Goal: Task Accomplishment & Management: Manage account settings

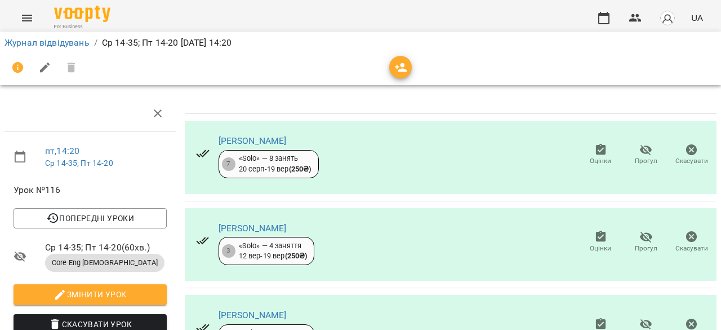
scroll to position [43, 0]
click at [604, 143] on span "Оцінки" at bounding box center [601, 154] width 32 height 23
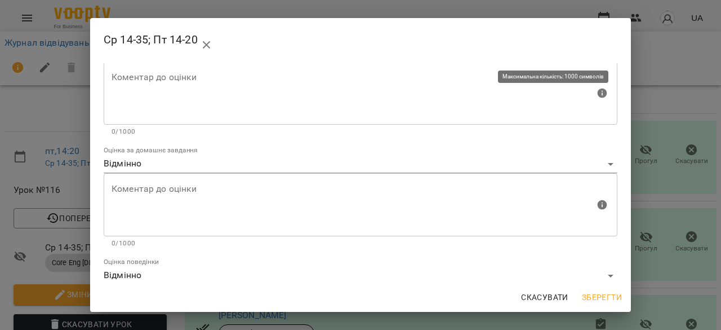
scroll to position [114, 0]
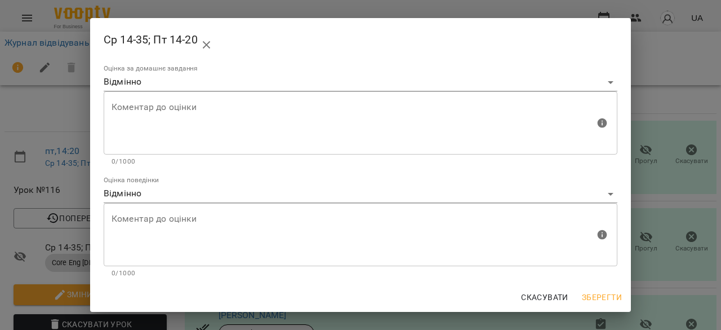
click at [656, 122] on div "Ср 14-35; Пт 14-20 Оцінка за роботу на уроці [PERSON_NAME] до оцінки Коментар д…" at bounding box center [360, 165] width 721 height 330
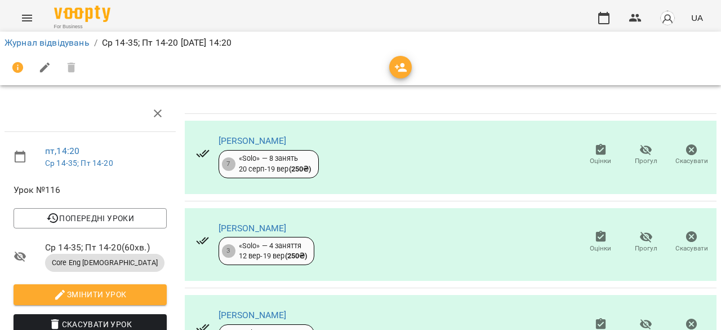
click at [592, 224] on div "Оцінки Прогул Скасувати" at bounding box center [646, 242] width 141 height 36
click at [596, 230] on icon "button" at bounding box center [601, 235] width 10 height 11
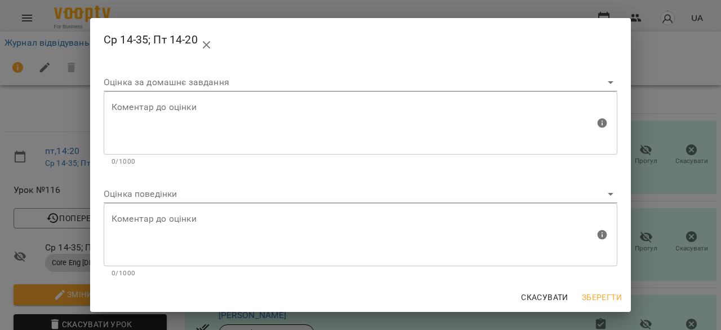
click at [694, 138] on div "Ср 14-35; Пт 14-20 Оцінка за роботу на уроці [PERSON_NAME] до оцінки Коментар д…" at bounding box center [360, 165] width 721 height 330
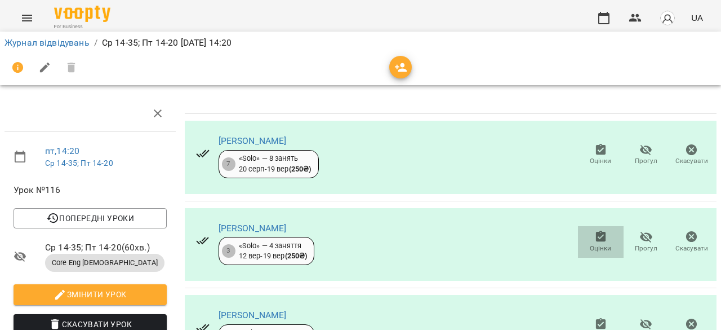
click at [594, 230] on icon "button" at bounding box center [601, 237] width 14 height 14
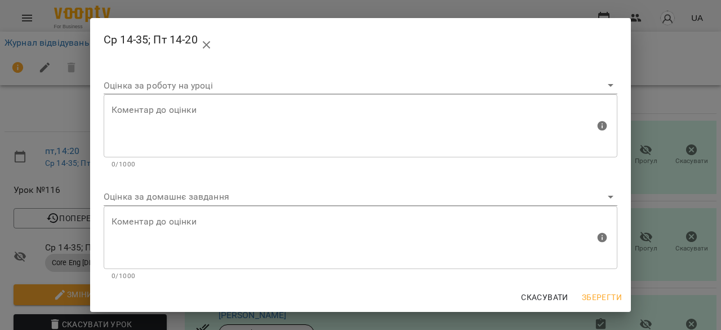
click at [537, 192] on body "For Business UA Журнал відвідувань / Ср 14-35; Пт 14-20 [DATE] 14:20 пт , 14:20…" at bounding box center [360, 236] width 721 height 473
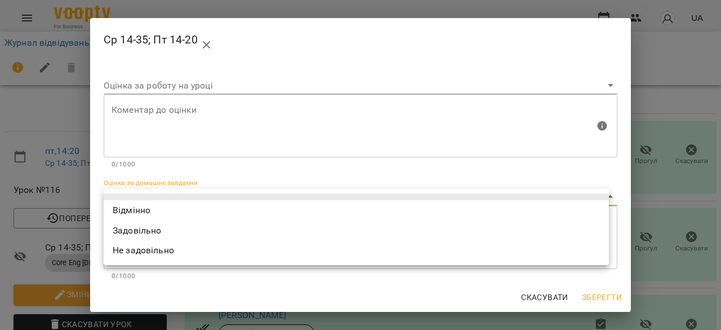
click at [516, 208] on li "Відмінно" at bounding box center [356, 210] width 505 height 20
type input "*********"
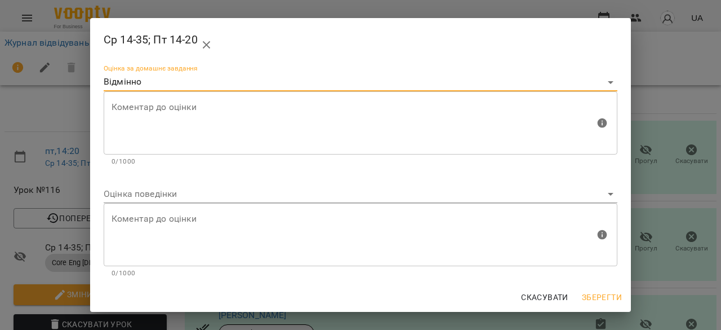
click at [516, 199] on body "For Business UA Журнал відвідувань / Ср 14-35; Пт 14-20 [DATE] 14:20 пт , 14:20…" at bounding box center [360, 236] width 721 height 473
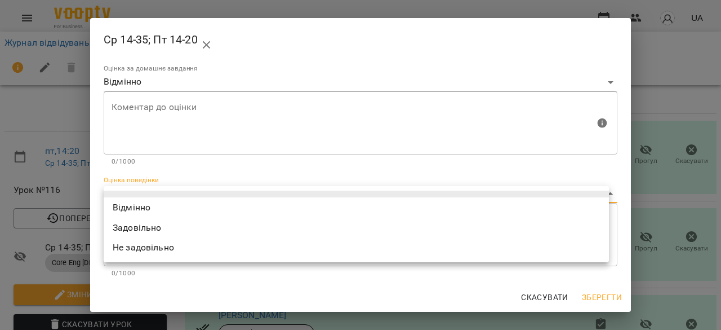
click at [513, 203] on li "Відмінно" at bounding box center [356, 207] width 505 height 20
type input "*********"
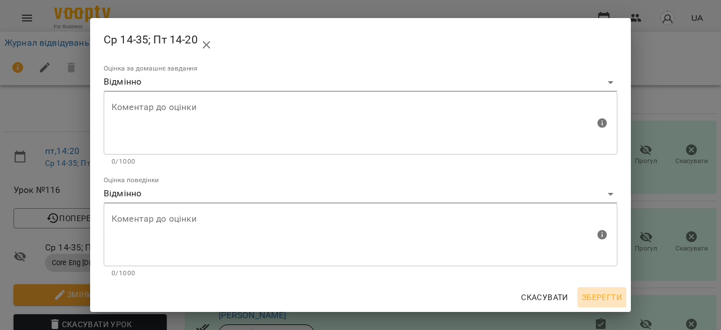
click at [603, 299] on span "Зберегти" at bounding box center [602, 297] width 40 height 14
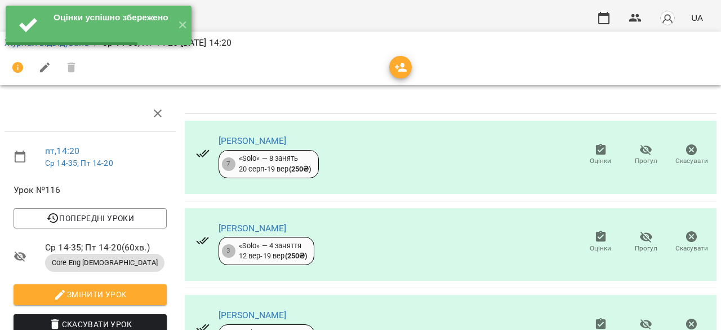
click at [596, 318] on icon "button" at bounding box center [601, 323] width 10 height 11
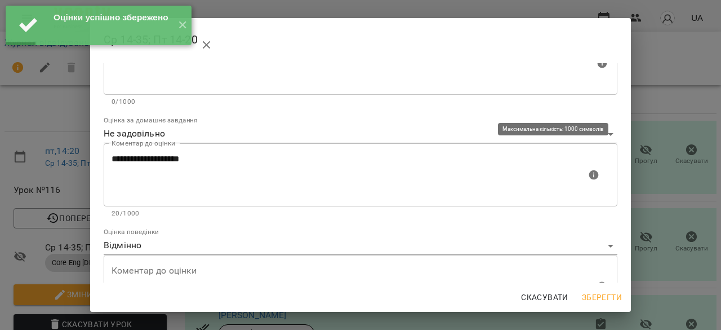
scroll to position [114, 0]
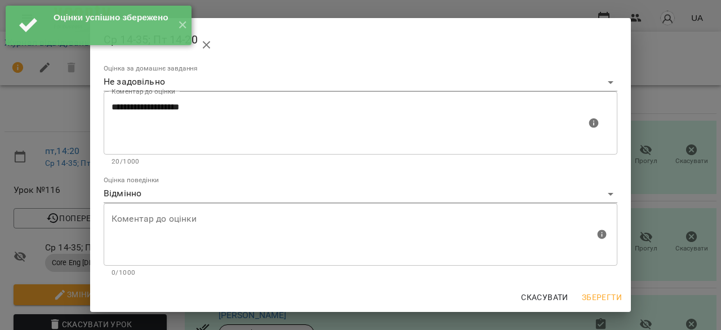
click at [654, 179] on div "**********" at bounding box center [360, 165] width 721 height 330
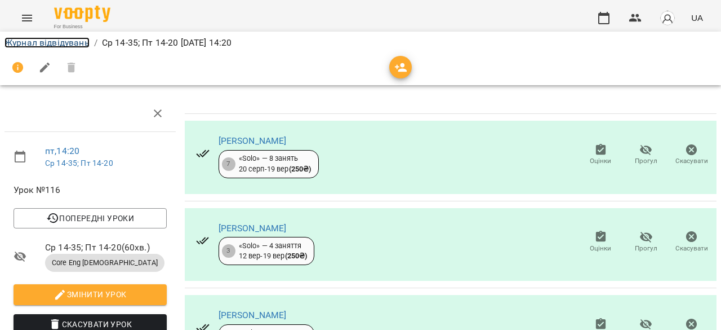
click at [59, 38] on link "Журнал відвідувань" at bounding box center [47, 42] width 85 height 11
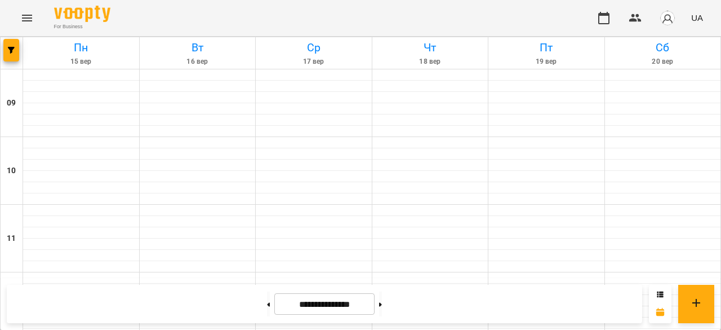
scroll to position [451, 0]
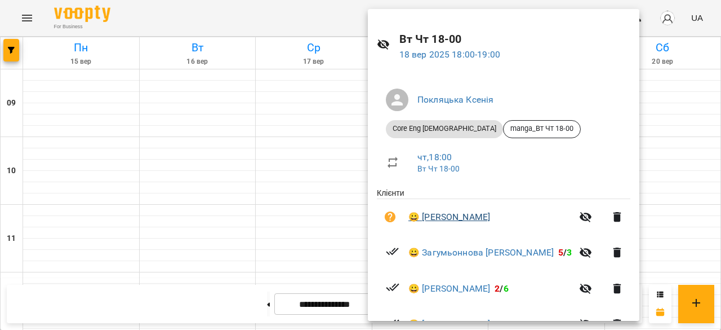
scroll to position [0, 0]
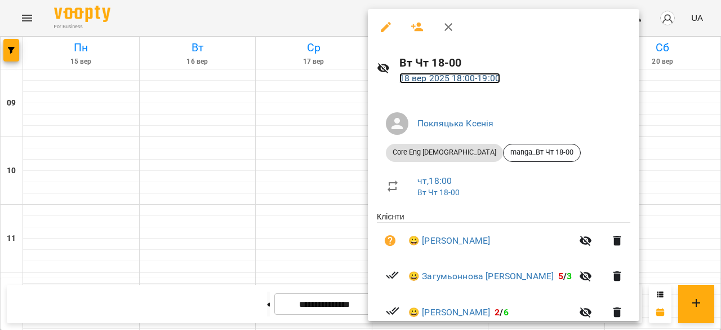
click at [444, 77] on link "[DATE] 18:00 - 19:00" at bounding box center [449, 78] width 101 height 11
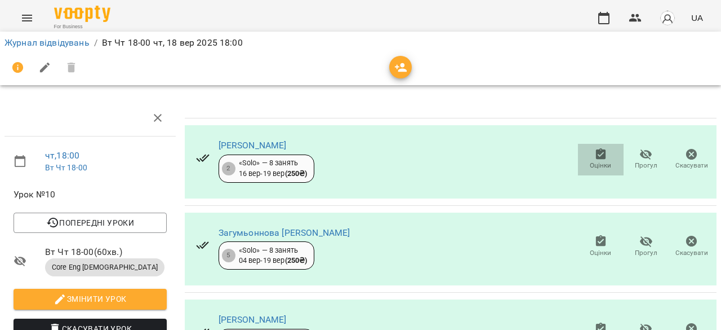
click at [596, 154] on icon "button" at bounding box center [601, 153] width 10 height 11
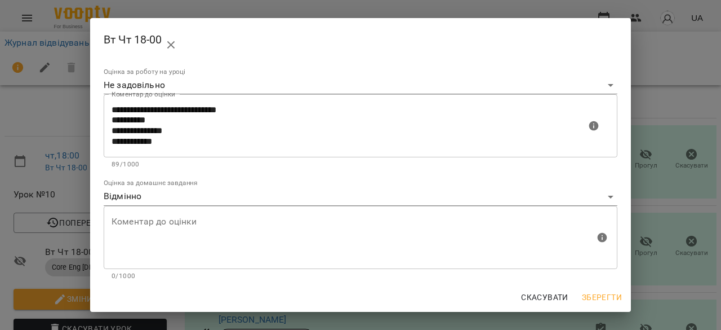
click at [658, 138] on div "**********" at bounding box center [360, 165] width 721 height 330
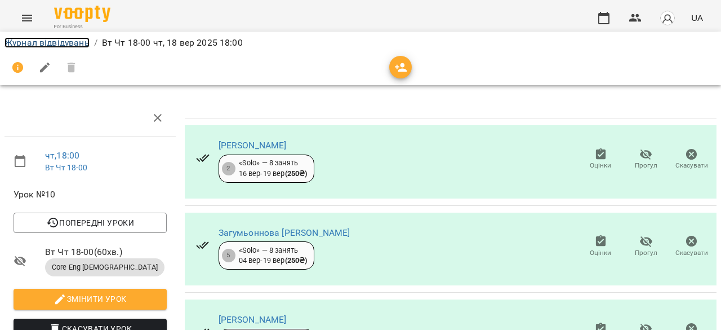
click at [65, 41] on link "Журнал відвідувань" at bounding box center [47, 42] width 85 height 11
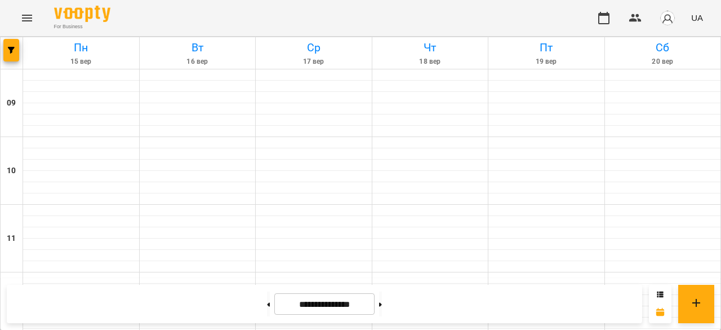
scroll to position [394, 0]
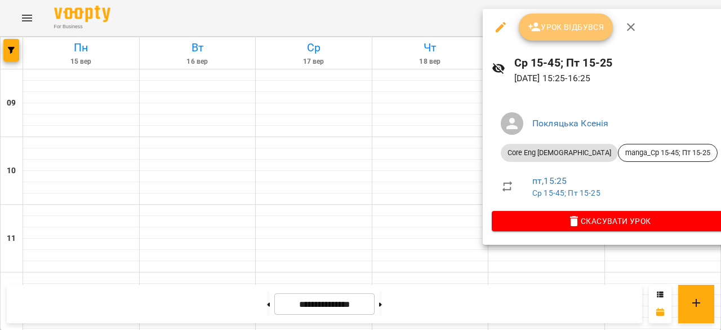
click at [561, 29] on span "Урок відбувся" at bounding box center [566, 27] width 77 height 14
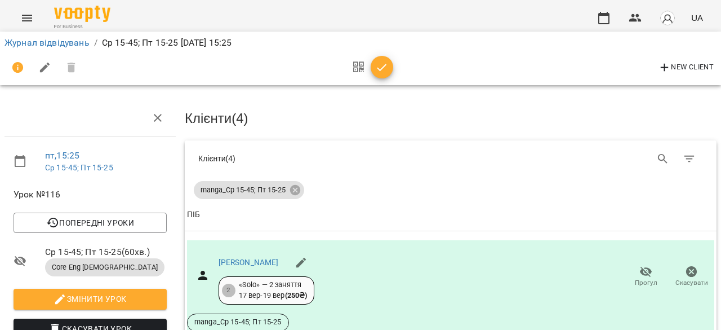
click at [380, 70] on icon "button" at bounding box center [382, 67] width 10 height 7
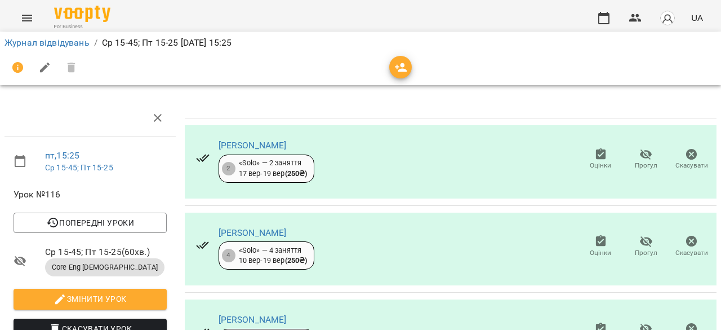
click at [596, 157] on icon "button" at bounding box center [601, 153] width 10 height 11
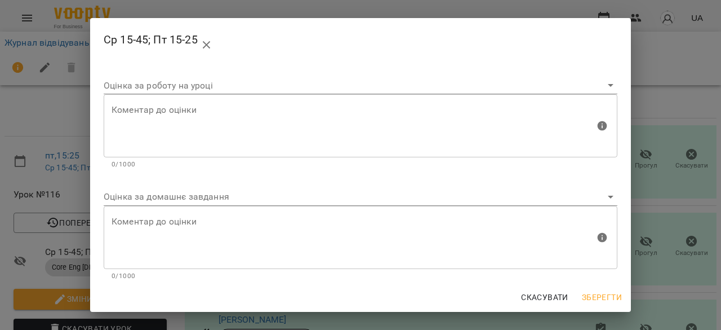
click at [328, 194] on body "For Business UA Журнал відвідувань / Ср 15-45; Пт 15-25 [DATE] 15:25 пт , 15:25…" at bounding box center [360, 236] width 721 height 473
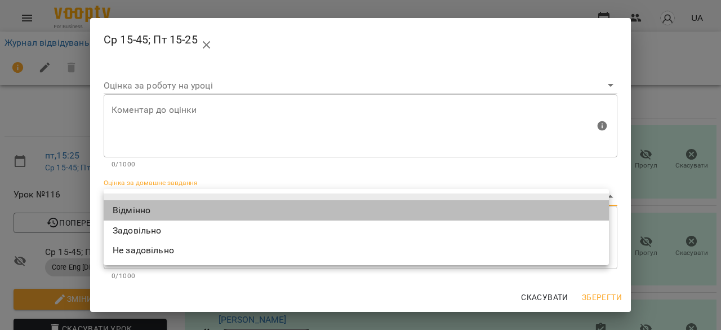
click at [252, 209] on li "Відмінно" at bounding box center [356, 210] width 505 height 20
type input "*********"
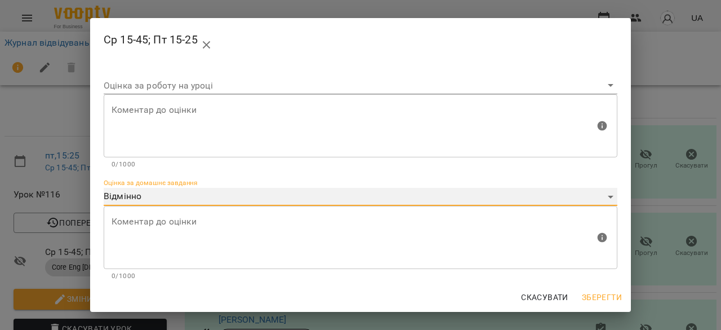
scroll to position [114, 0]
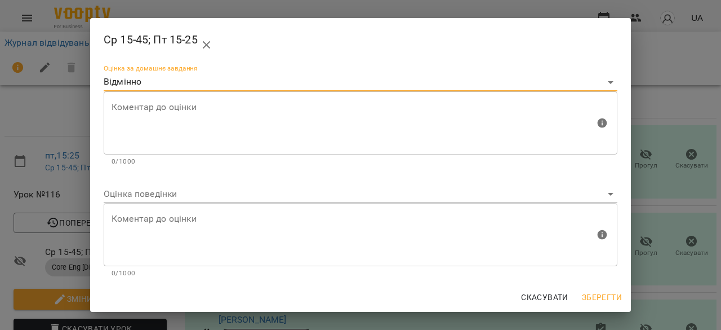
click at [646, 159] on div "Ср 15-45; Пт 15-25 Оцінка за роботу на уроці [PERSON_NAME] до оцінки Коментар д…" at bounding box center [360, 165] width 721 height 330
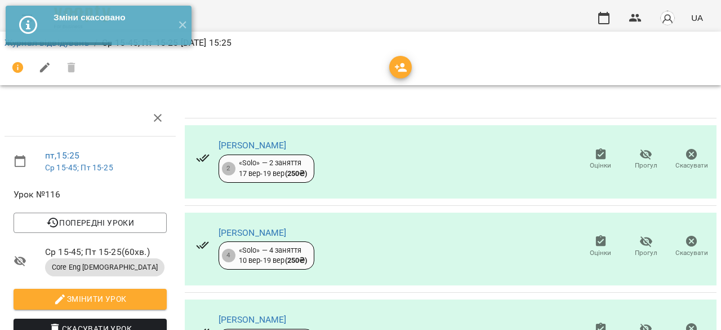
click at [590, 162] on span "Оцінки" at bounding box center [600, 166] width 21 height 10
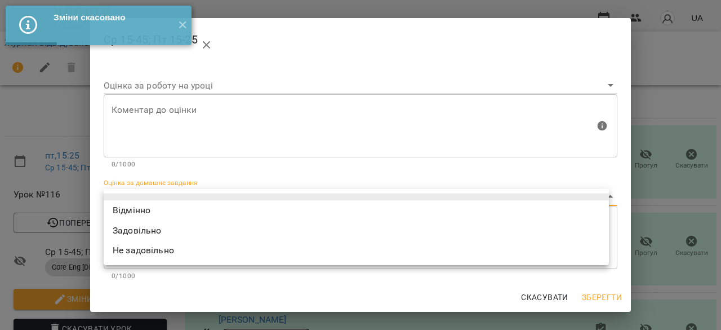
click at [303, 189] on body "Зміни скасовано ✕ For Business UA Журнал відвідувань / Ср 15-45; Пт 15-25 [DATE…" at bounding box center [360, 236] width 721 height 473
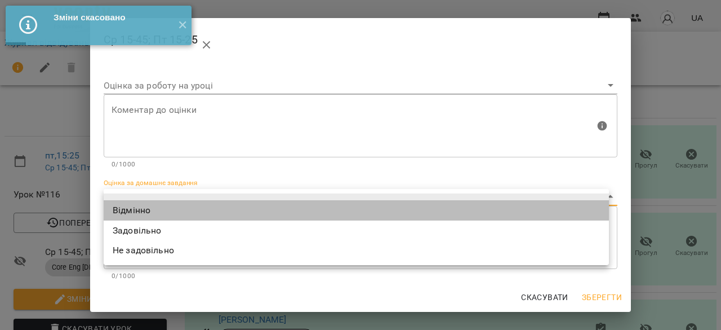
click at [297, 211] on li "Відмінно" at bounding box center [356, 210] width 505 height 20
type input "*********"
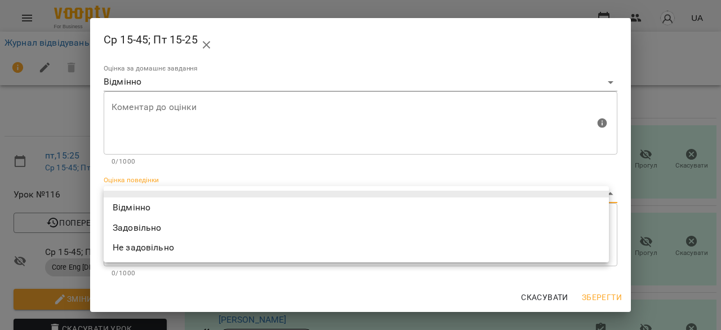
click at [295, 190] on body "Зміни скасовано ✕ For Business UA Журнал відвідувань / Ср 15-45; Пт 15-25 [DATE…" at bounding box center [360, 236] width 721 height 473
click at [290, 203] on li "Відмінно" at bounding box center [356, 207] width 505 height 20
type input "*********"
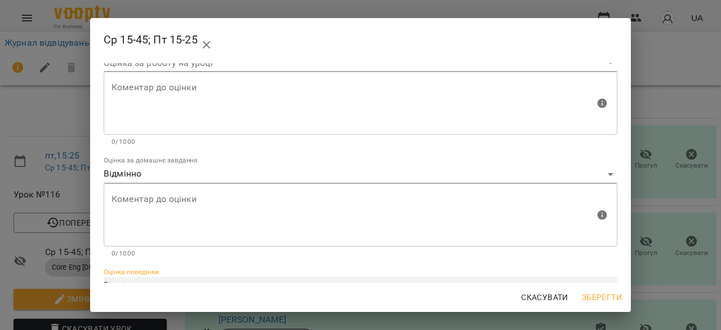
scroll to position [56, 0]
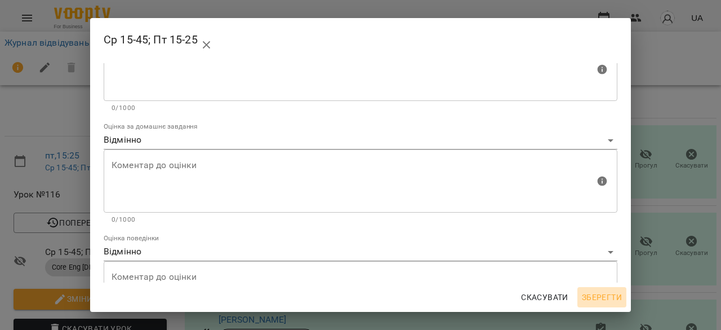
click at [588, 298] on span "Зберегти" at bounding box center [602, 297] width 40 height 14
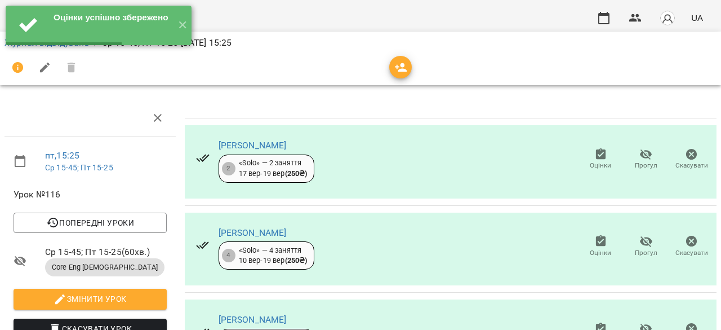
click at [585, 238] on span "Оцінки" at bounding box center [601, 245] width 32 height 23
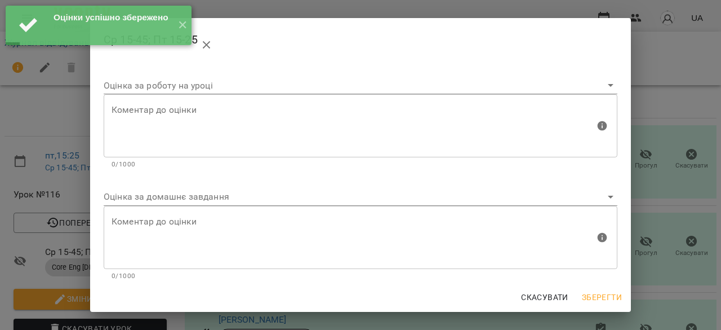
click at [546, 196] on body "Оцінки успішно збережено ✕ For Business UA Журнал відвідувань / Ср 15-45; Пт 15…" at bounding box center [360, 236] width 721 height 473
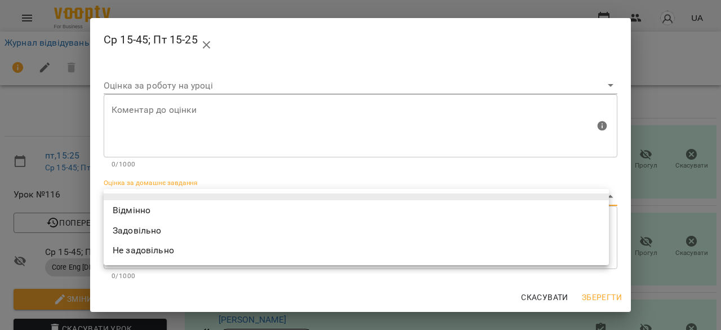
click at [503, 212] on li "Відмінно" at bounding box center [356, 210] width 505 height 20
type input "*********"
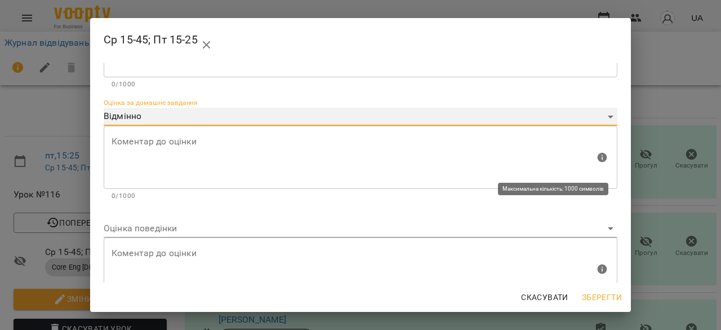
scroll to position [114, 0]
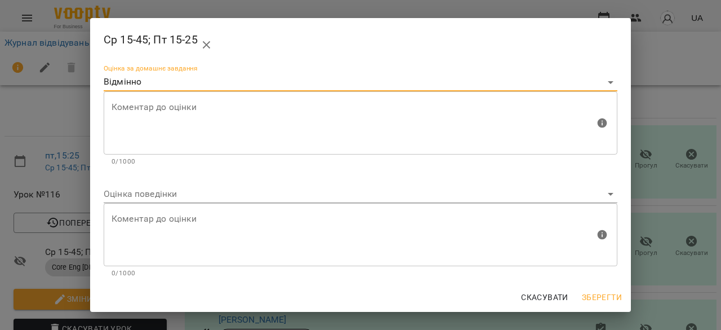
click at [492, 197] on body "For Business UA Журнал відвідувань / Ср 15-45; Пт 15-25 [DATE] 15:25 пт , 15:25…" at bounding box center [360, 236] width 721 height 473
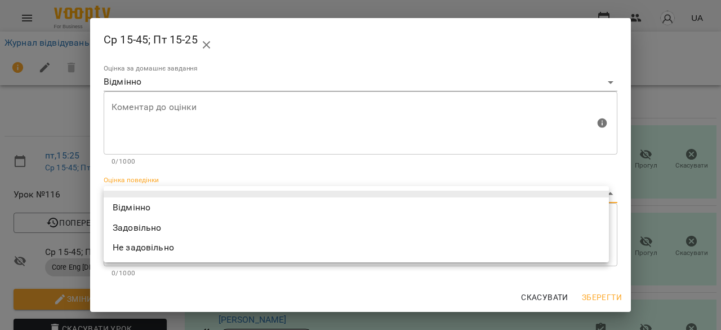
click at [494, 208] on li "Відмінно" at bounding box center [356, 207] width 505 height 20
type input "*********"
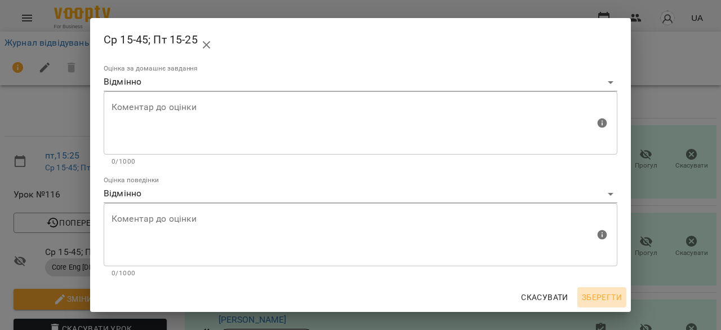
click at [597, 290] on button "Зберегти" at bounding box center [601, 297] width 49 height 20
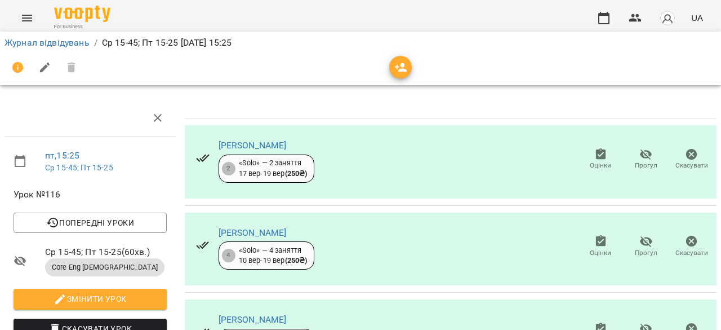
scroll to position [56, 0]
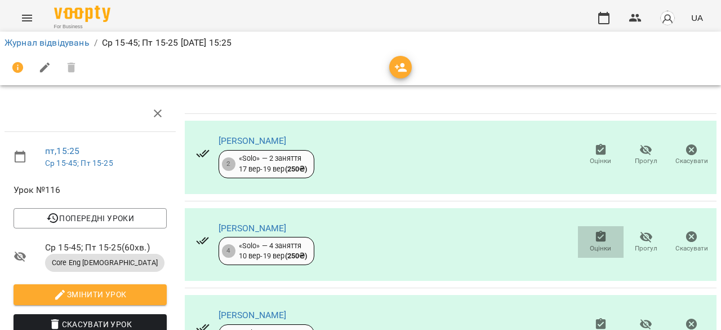
click at [596, 230] on icon "button" at bounding box center [601, 235] width 10 height 11
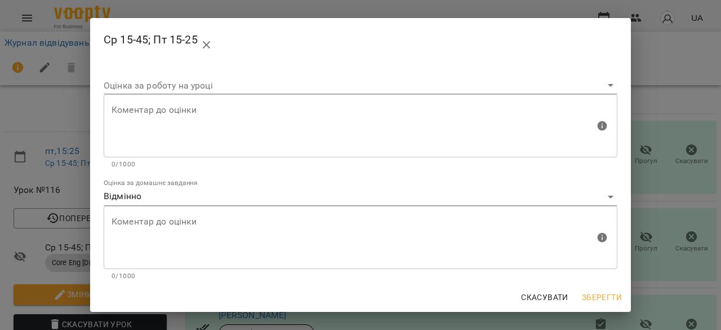
click at [583, 197] on body "For Business UA Журнал відвідувань / Ср 15-45; Пт 15-25 [DATE] 15:25 пт , 15:25…" at bounding box center [360, 236] width 721 height 473
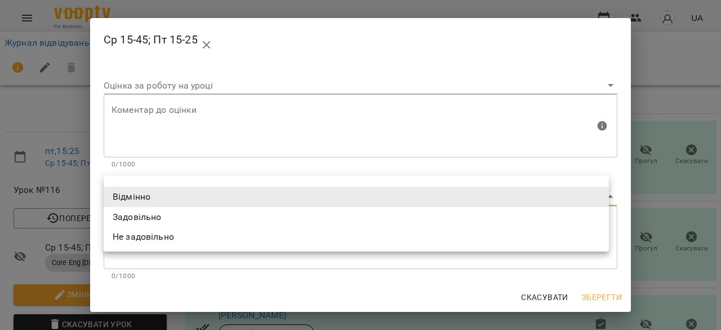
click at [592, 150] on div at bounding box center [360, 165] width 721 height 330
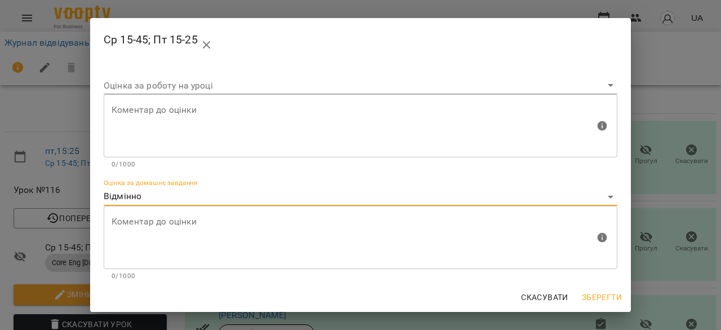
click at [674, 144] on div "Ср 15-45; Пт 15-25 Оцінка за роботу на уроці [PERSON_NAME] до оцінки Коментар д…" at bounding box center [360, 165] width 721 height 330
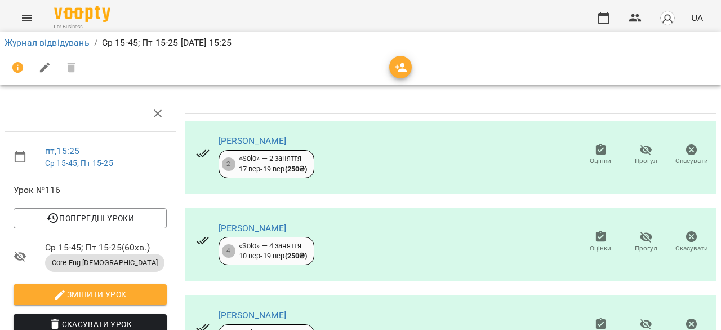
scroll to position [156, 0]
click at [596, 318] on icon "button" at bounding box center [601, 323] width 10 height 11
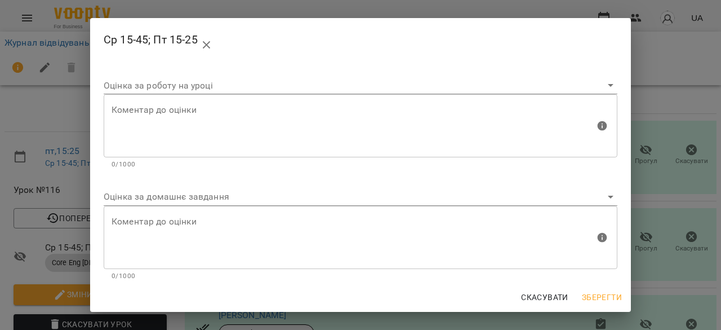
click at [673, 174] on div "Ср 15-45; Пт 15-25 Оцінка за роботу на уроці [PERSON_NAME] до оцінки Коментар д…" at bounding box center [360, 165] width 721 height 330
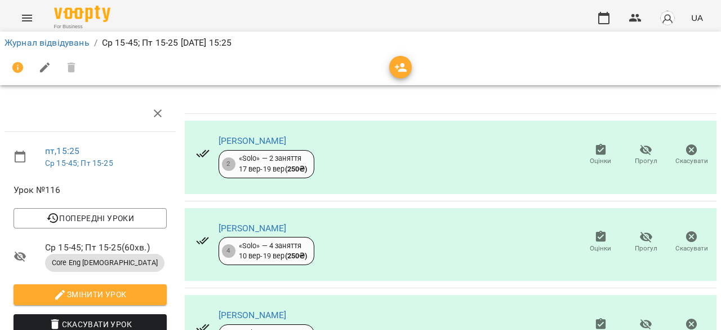
click at [643, 317] on icon "button" at bounding box center [646, 324] width 14 height 14
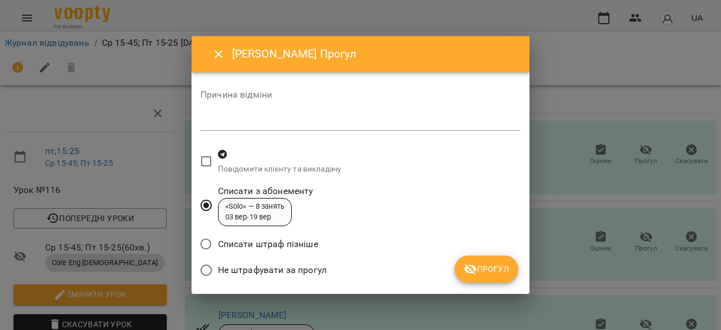
click at [308, 268] on span "Не штрафувати за прогул" at bounding box center [272, 270] width 109 height 14
click at [472, 271] on icon "submit" at bounding box center [471, 269] width 14 height 14
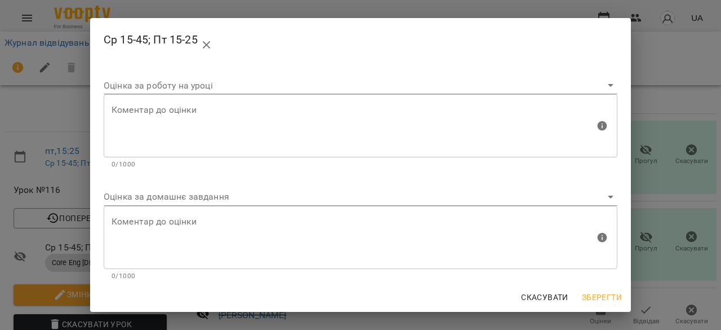
click at [401, 195] on body "For Business UA Журнал відвідувань / Ср 15-45; Пт 15-25 [DATE] 15:25 пт , 15:25…" at bounding box center [360, 236] width 721 height 473
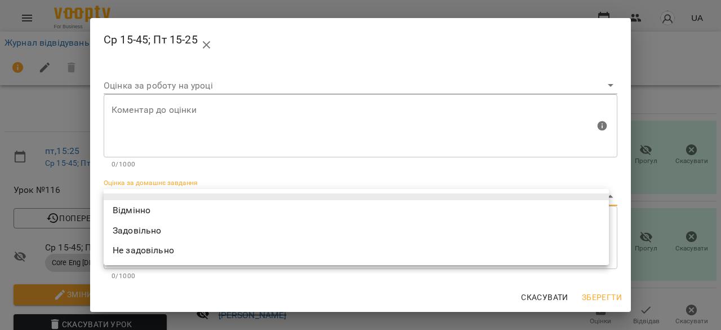
click at [357, 234] on li "Задовільно" at bounding box center [356, 230] width 505 height 20
type input "**********"
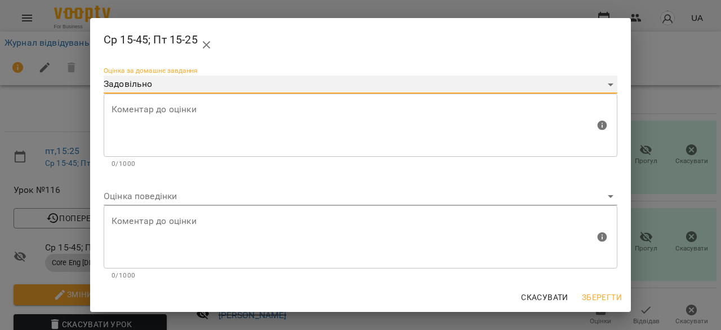
scroll to position [114, 0]
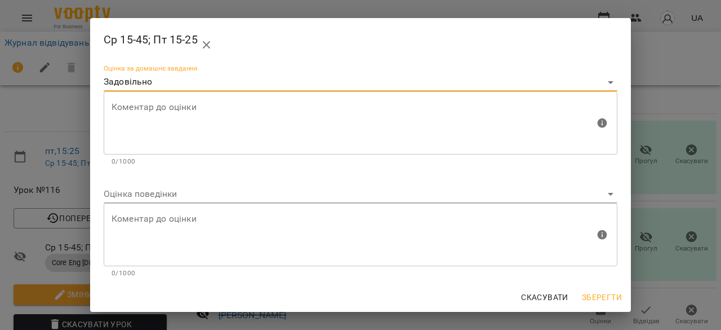
click at [401, 197] on body "For Business UA Журнал відвідувань / Ср 15-45; Пт 15-25 [DATE] 15:25 пт , 15:25…" at bounding box center [360, 236] width 721 height 473
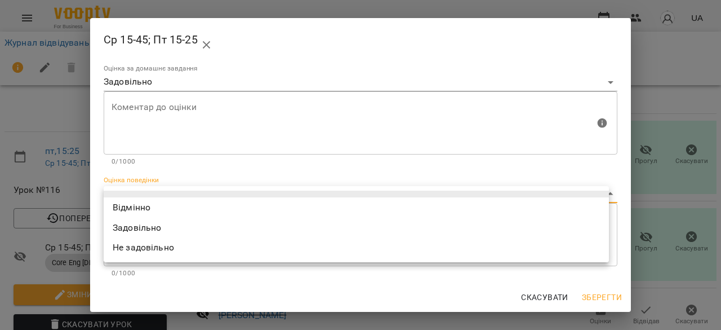
click at [399, 208] on li "Відмінно" at bounding box center [356, 207] width 505 height 20
type input "*********"
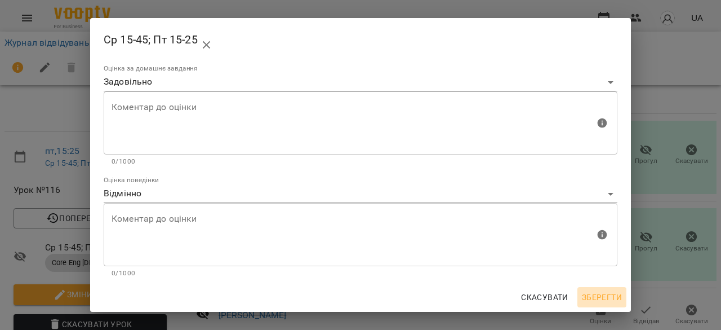
click at [615, 295] on span "Зберегти" at bounding box center [602, 297] width 40 height 14
